Goal: Use online tool/utility: Utilize a website feature to perform a specific function

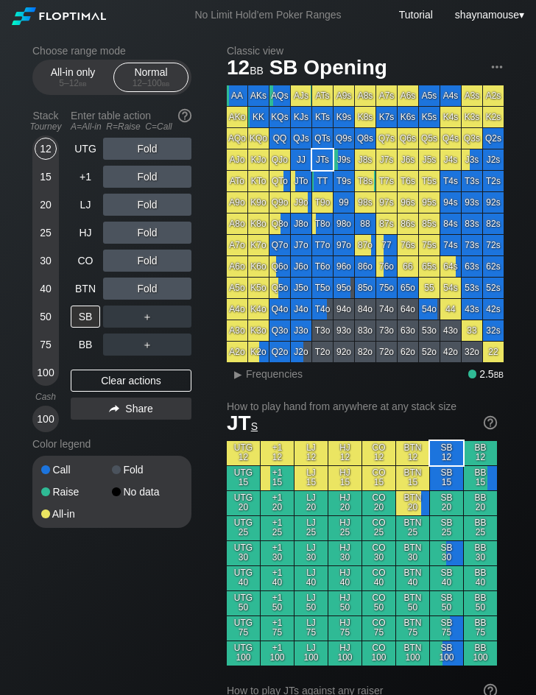
click at [158, 80] on div "12 – 100 bb" at bounding box center [151, 83] width 62 height 10
click at [49, 148] on div "12" at bounding box center [46, 149] width 22 height 22
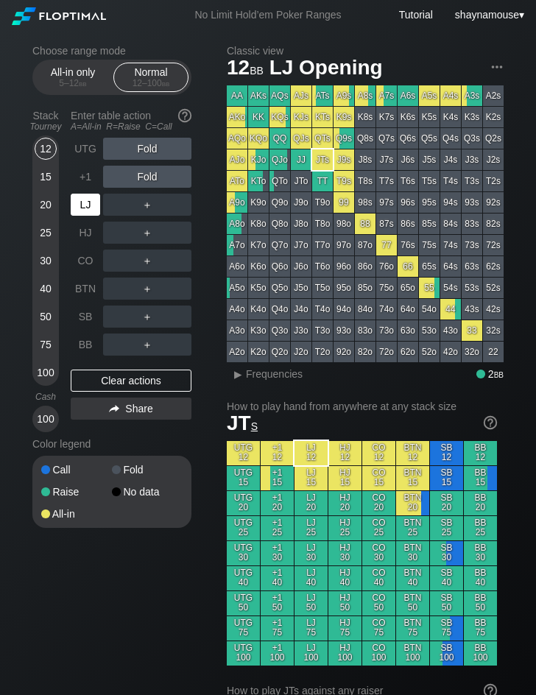
drag, startPoint x: 83, startPoint y: 205, endPoint x: 105, endPoint y: 207, distance: 21.5
click at [83, 205] on div "LJ" at bounding box center [85, 205] width 29 height 22
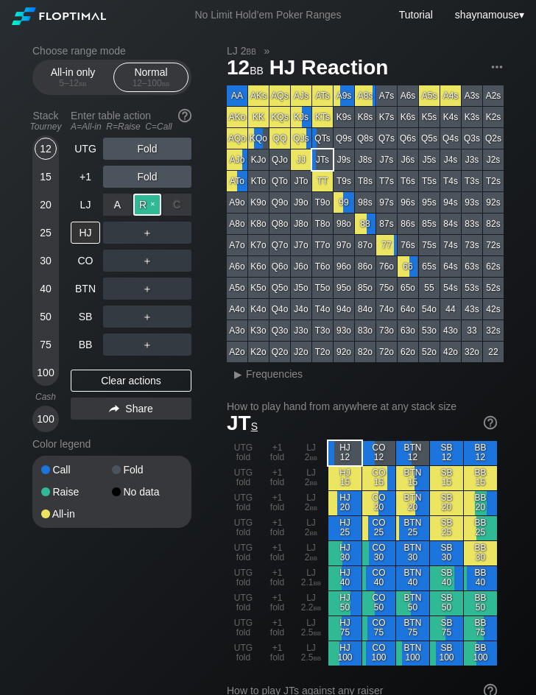
click at [160, 208] on div "R ✕" at bounding box center [147, 205] width 29 height 22
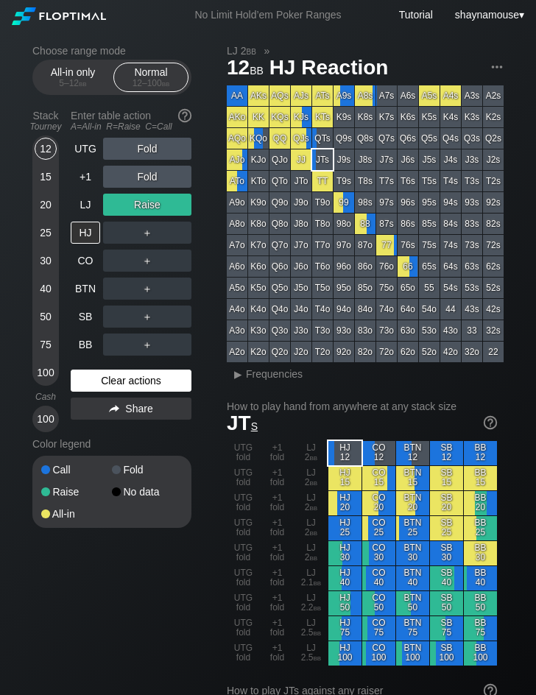
click at [144, 385] on div "Clear actions" at bounding box center [131, 381] width 121 height 22
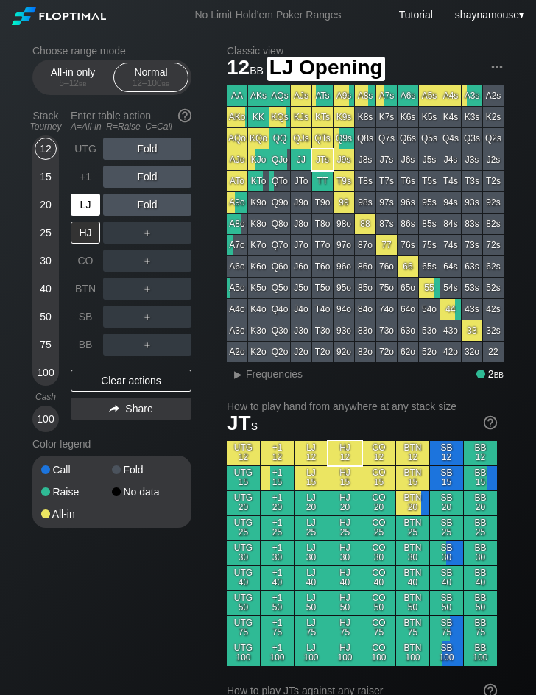
click at [80, 214] on div "LJ" at bounding box center [85, 205] width 29 height 22
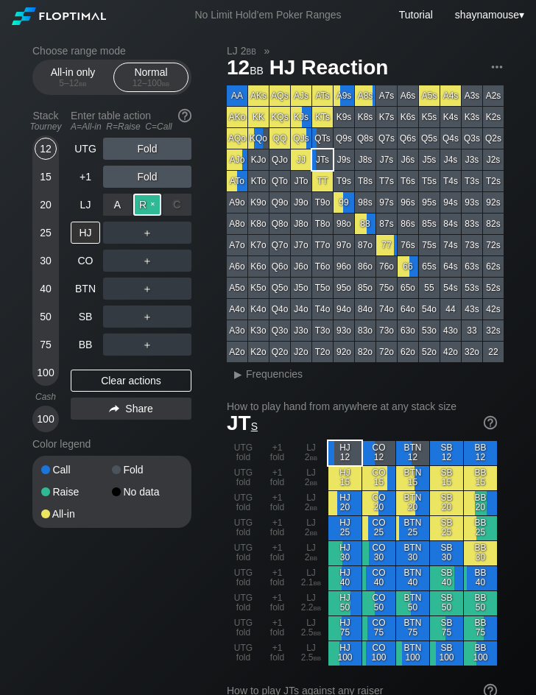
click at [148, 203] on div "R ✕" at bounding box center [147, 205] width 29 height 22
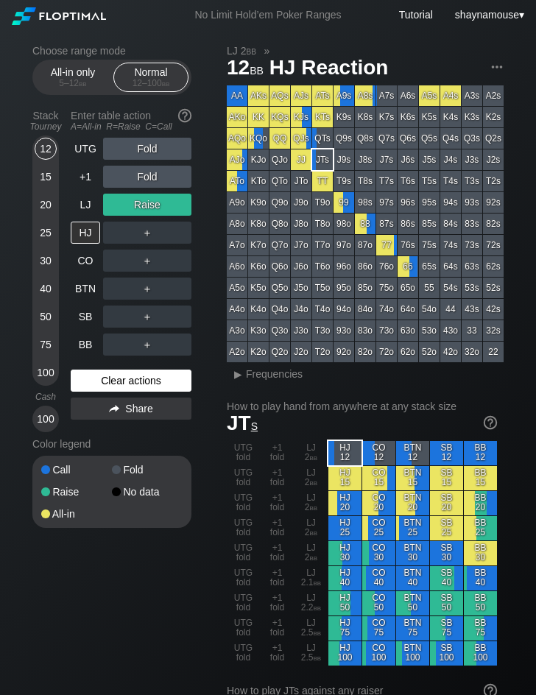
click at [125, 379] on div "Clear actions" at bounding box center [131, 381] width 121 height 22
click at [122, 375] on div "Clear actions" at bounding box center [131, 381] width 121 height 22
